Goal: Task Accomplishment & Management: Use online tool/utility

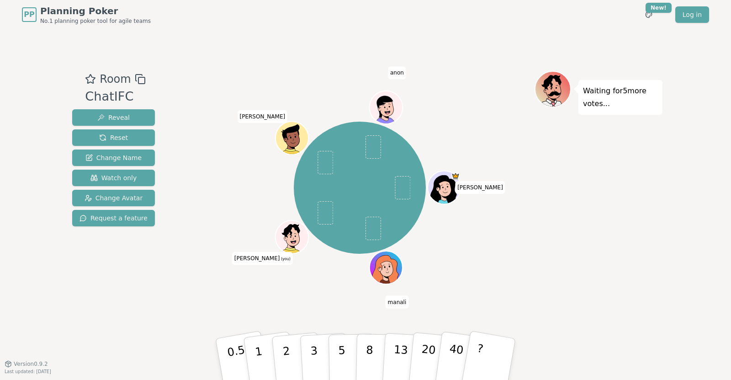
click at [59, 201] on div "PP Planning Poker No.1 planning poker tool for agile teams Toggle theme New! Lo…" at bounding box center [365, 190] width 731 height 380
click at [262, 366] on p "1" at bounding box center [260, 360] width 14 height 50
click at [591, 189] on div "Waiting for 4 more votes..." at bounding box center [598, 196] width 128 height 251
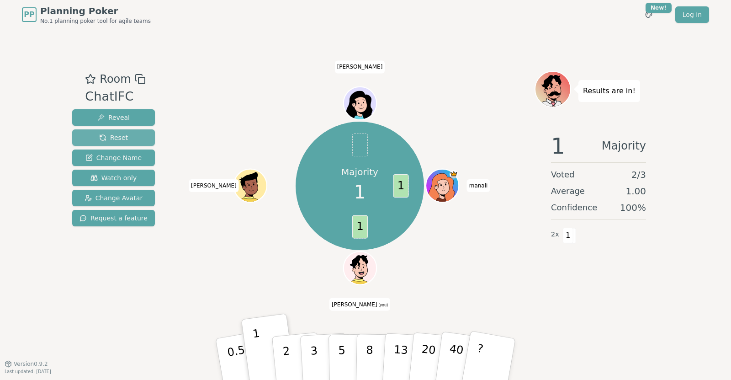
click at [115, 139] on span "Reset" at bounding box center [113, 137] width 29 height 9
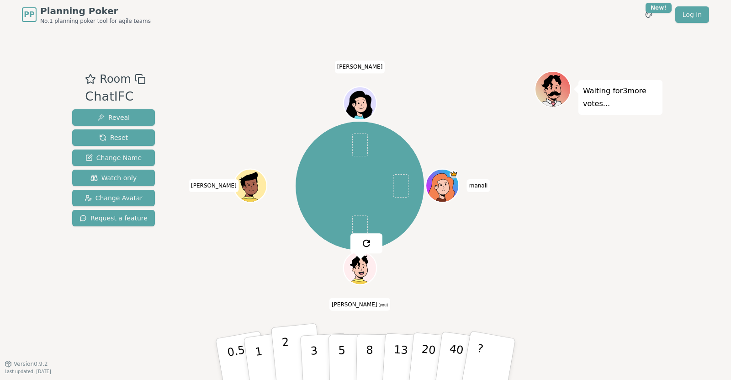
click at [292, 354] on button "2" at bounding box center [297, 359] width 52 height 73
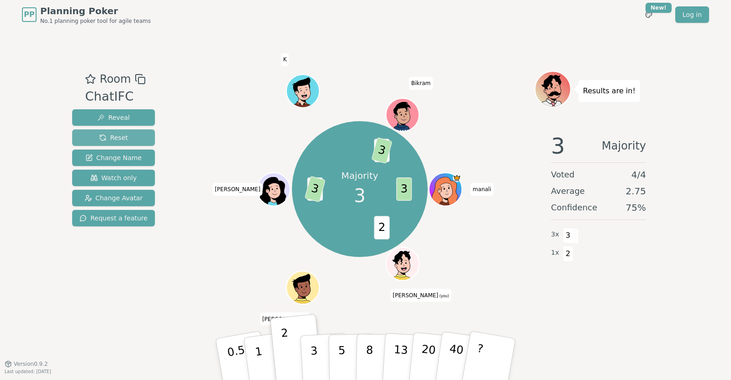
click at [113, 144] on button "Reset" at bounding box center [113, 137] width 83 height 16
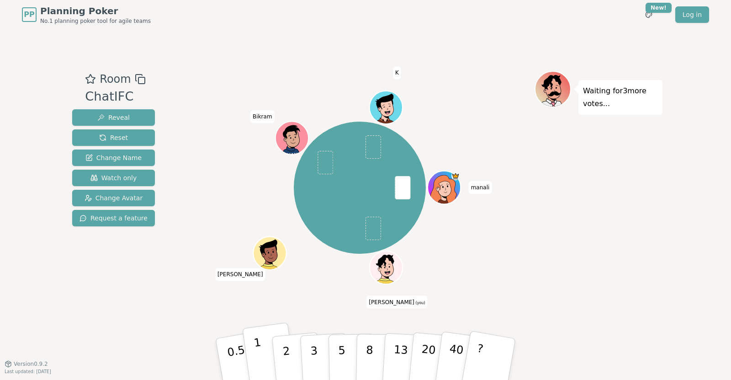
click at [261, 347] on button "1" at bounding box center [269, 359] width 54 height 74
click at [111, 139] on span "Reset" at bounding box center [113, 137] width 29 height 9
click at [265, 352] on button "1" at bounding box center [269, 359] width 54 height 74
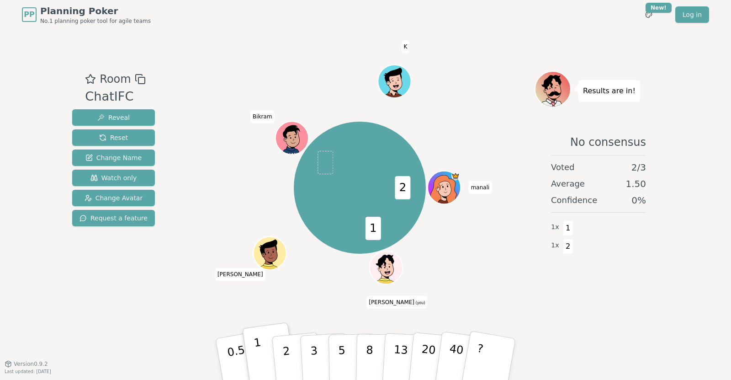
click at [259, 341] on button "1" at bounding box center [269, 359] width 54 height 74
